Goal: Check status

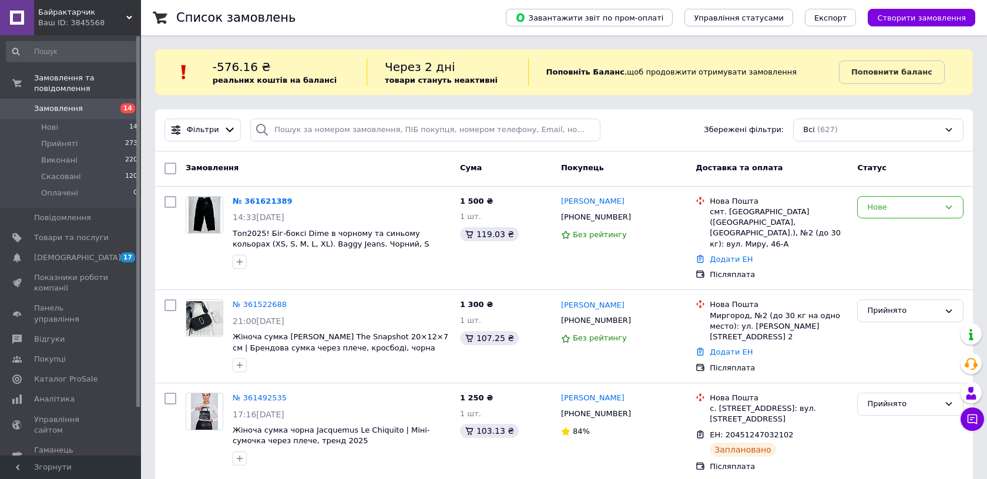
click at [268, 184] on div "Замовлення Cума Покупець Доставка та оплата Статус" at bounding box center [564, 169] width 818 height 35
click at [870, 234] on div "Нове" at bounding box center [910, 238] width 116 height 94
click at [876, 213] on div "Нове" at bounding box center [903, 207] width 72 height 12
click at [873, 234] on li "Прийнято" at bounding box center [910, 232] width 105 height 22
click at [633, 215] on icon at bounding box center [637, 217] width 9 height 9
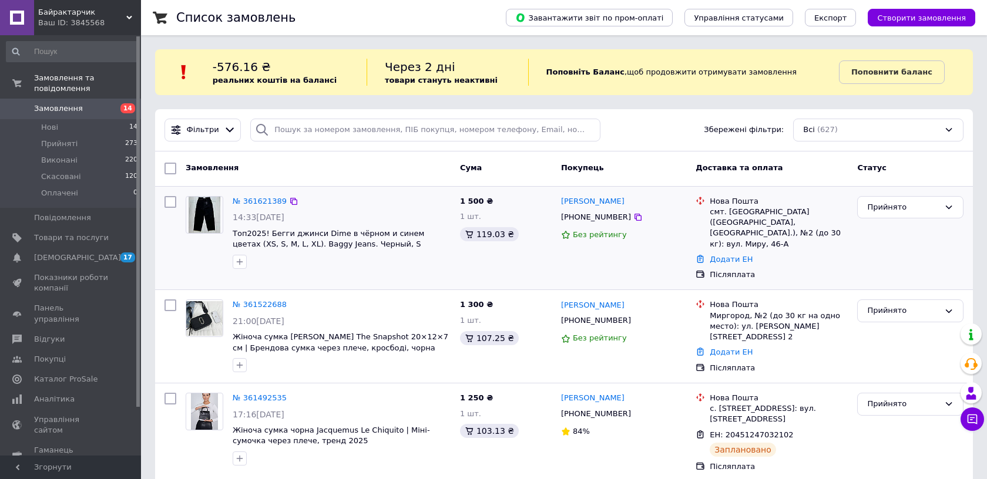
click at [628, 228] on div "Без рейтингу" at bounding box center [623, 235] width 125 height 16
click at [634, 220] on icon at bounding box center [637, 217] width 7 height 7
click at [739, 264] on link "Додати ЕН" at bounding box center [731, 259] width 43 height 9
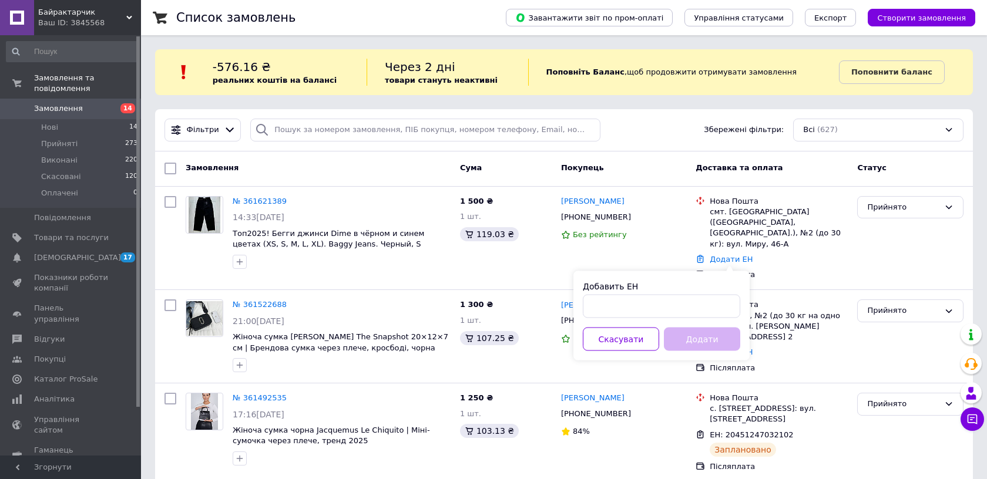
click at [708, 284] on div "Добавить ЕН" at bounding box center [661, 287] width 157 height 12
click at [707, 320] on div "Добавить ЕН Скасувати Додати" at bounding box center [661, 315] width 176 height 89
click at [706, 311] on input "Добавить ЕН" at bounding box center [661, 306] width 157 height 23
paste input "20451247247543"
type input "20451247247543"
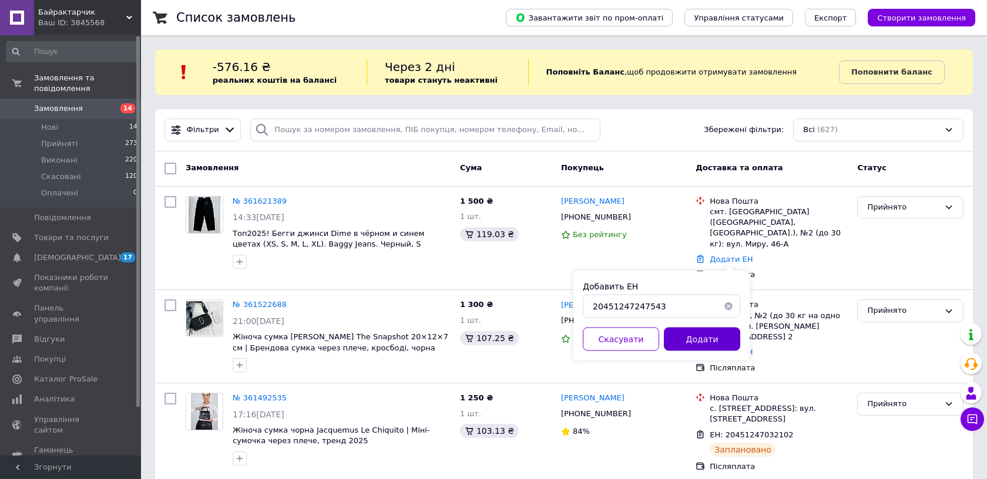
click at [706, 339] on button "Додати" at bounding box center [702, 339] width 76 height 23
